Goal: Check status: Check status

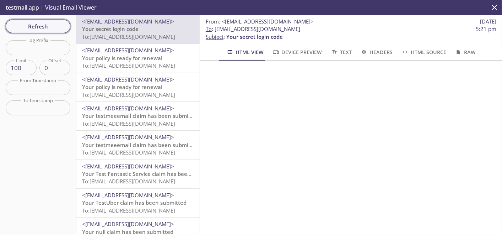
click at [33, 22] on span "Refresh" at bounding box center [37, 26] width 53 height 9
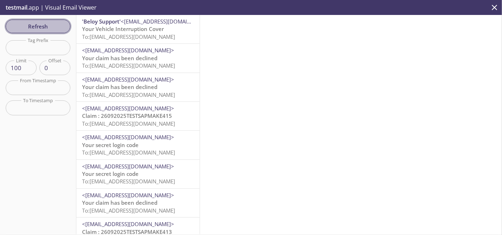
click at [61, 28] on span "Refresh" at bounding box center [37, 26] width 53 height 9
